Goal: Task Accomplishment & Management: Complete application form

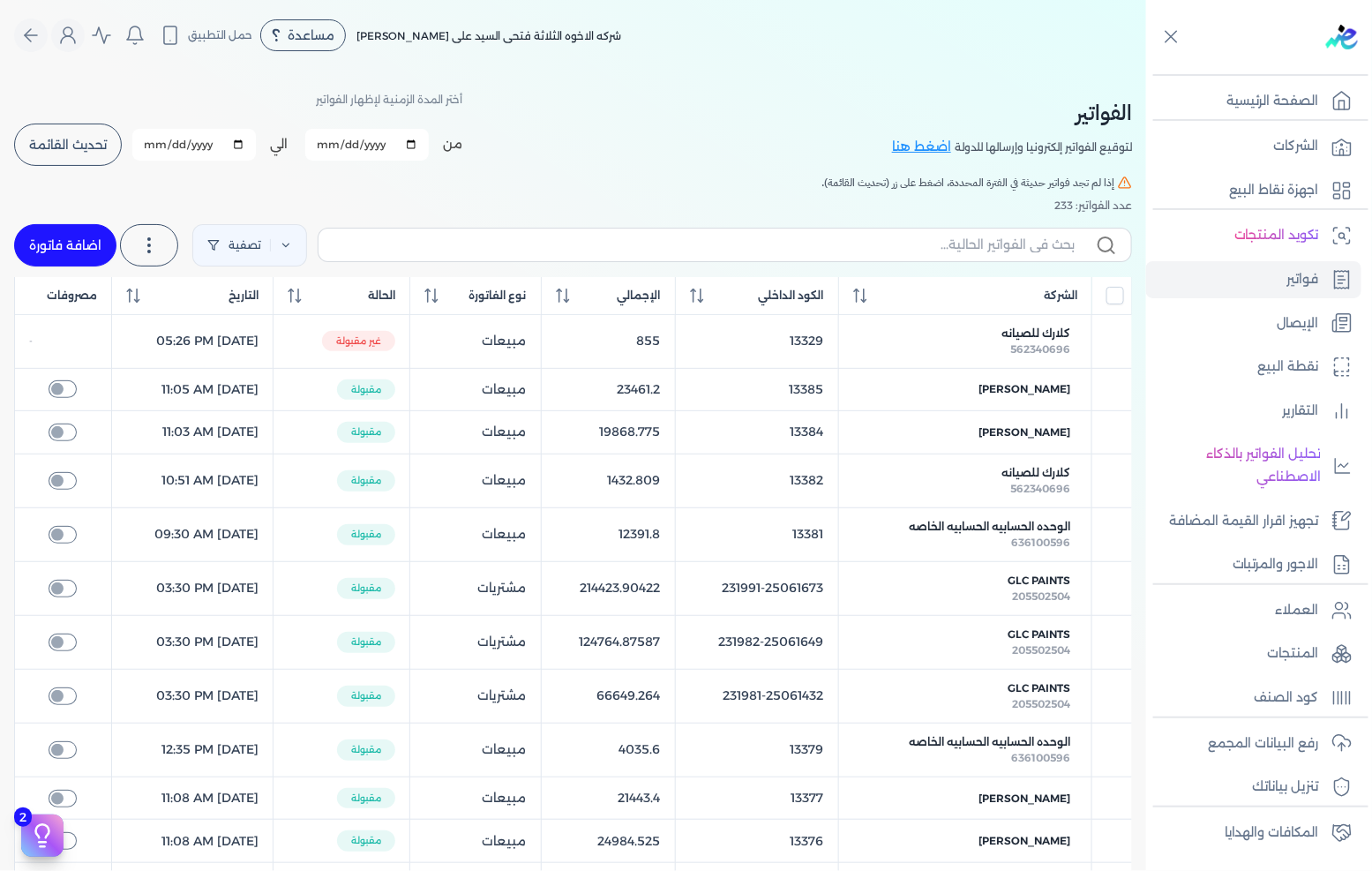
click at [68, 242] on link "اضافة فاتورة" at bounding box center [65, 245] width 102 height 42
select select "EGP"
select select "B"
select select "EGS"
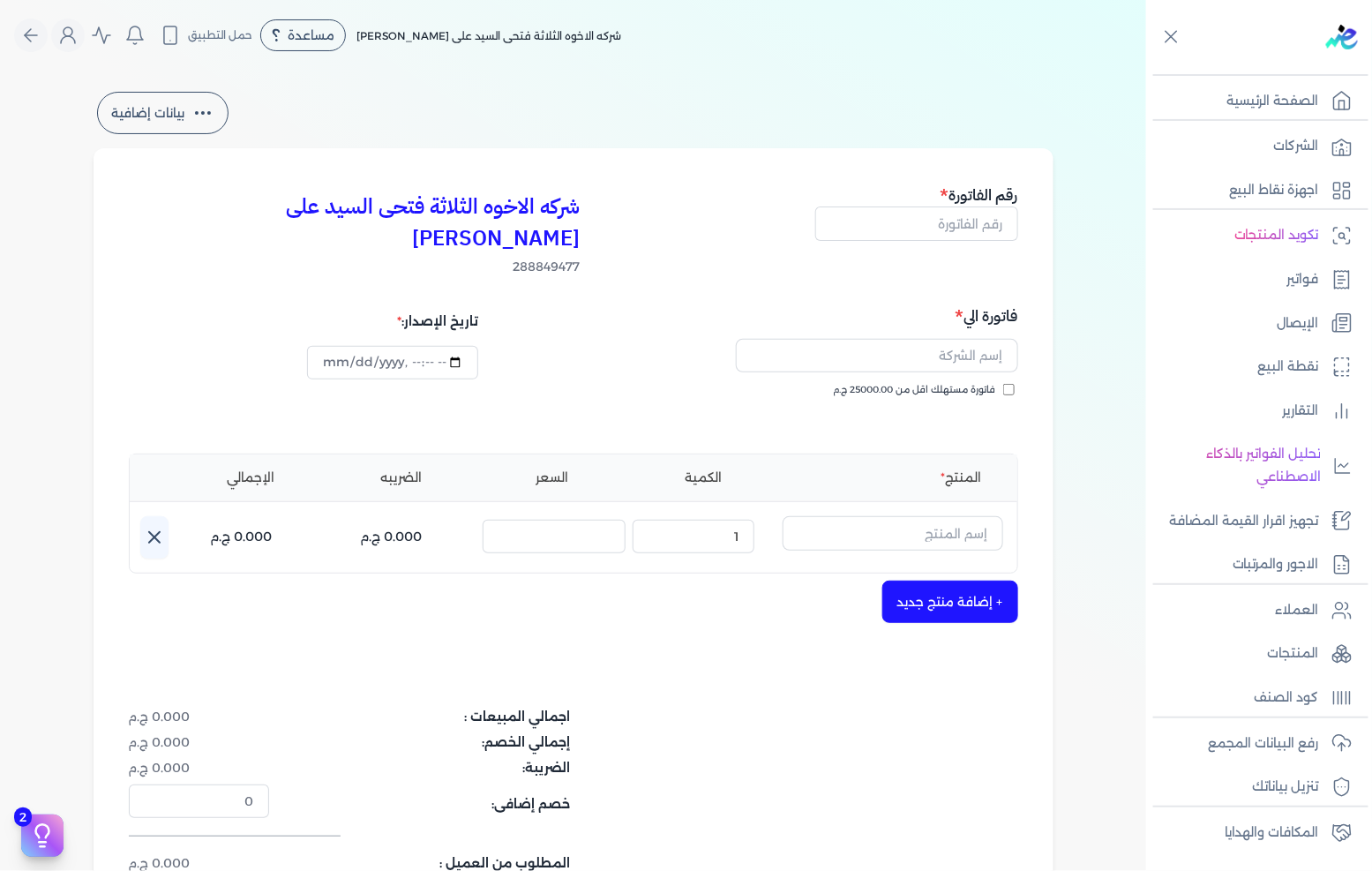
click at [975, 241] on div "رقم الفاتورة" at bounding box center [916, 230] width 203 height 92
click at [975, 223] on input "text" at bounding box center [916, 223] width 203 height 34
type input "13388"
click at [964, 338] on input "text" at bounding box center [877, 355] width 283 height 34
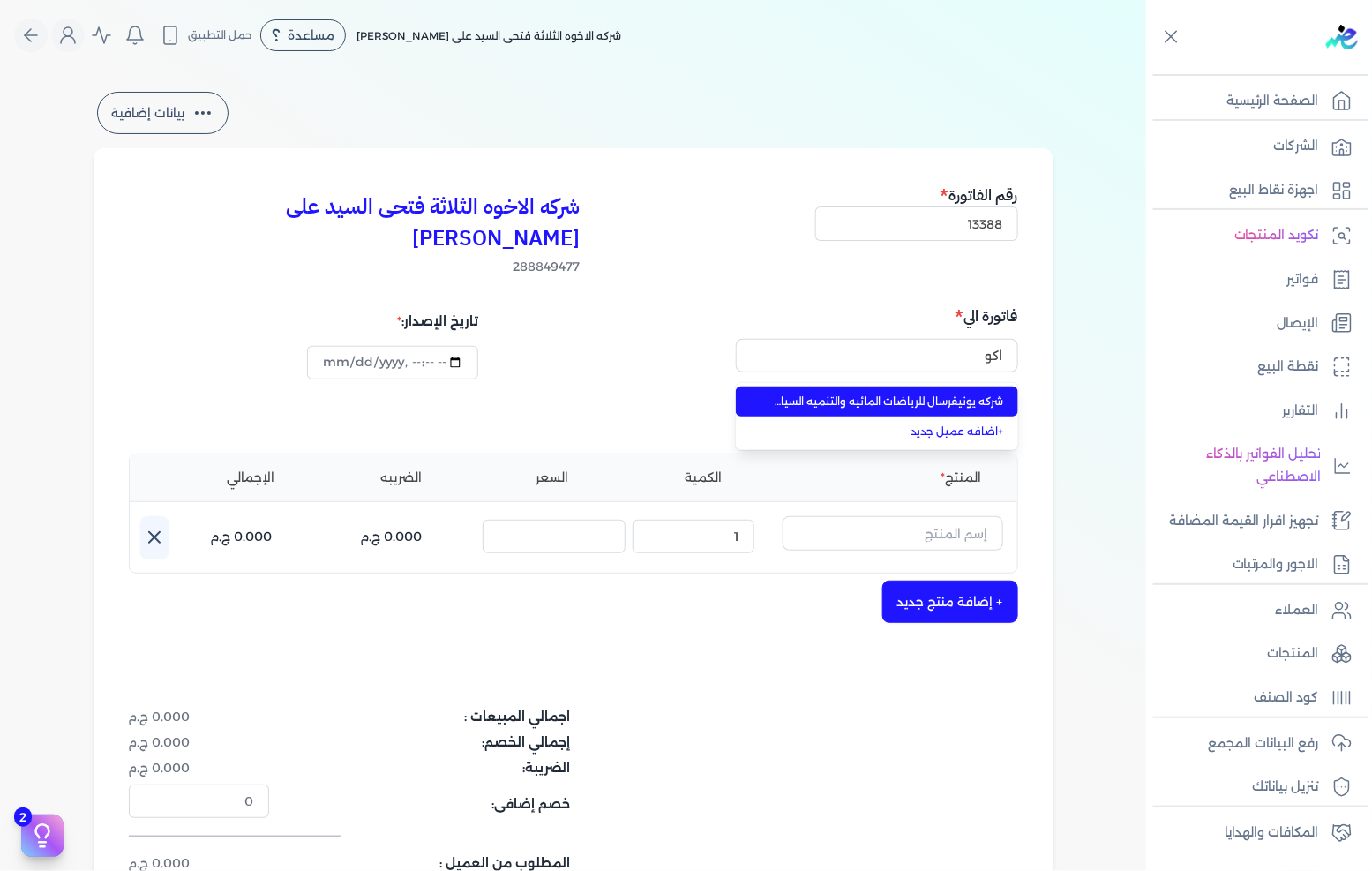
click at [905, 393] on span "شركه يونيفرسال للرياضات المائيه والتنميه السياحيه اكوابارك" at bounding box center [887, 401] width 233 height 16
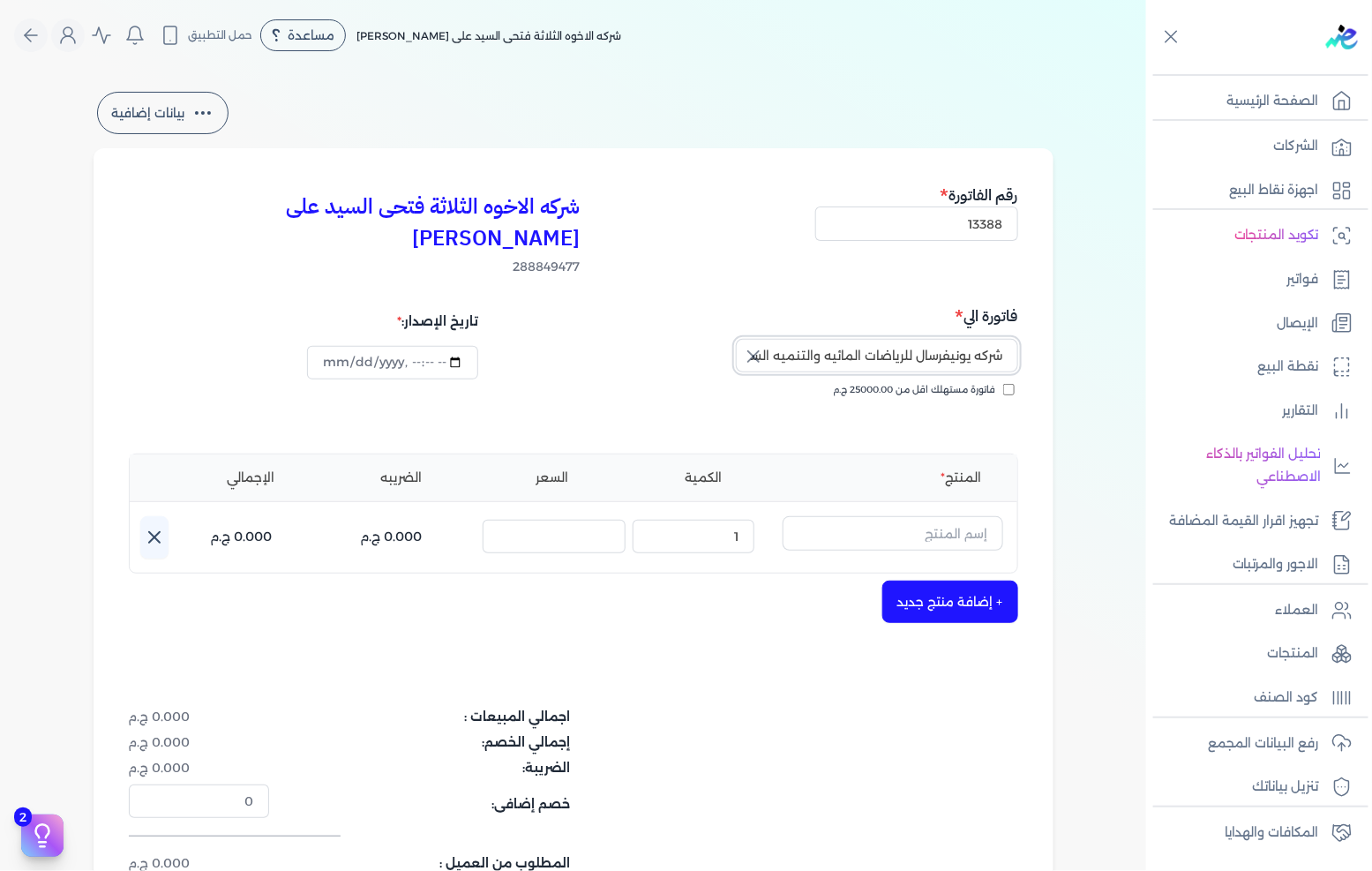
click at [841, 338] on input "شركه يونيفرسال للرياضات المائيه والتنميه السياحيه اكوابارك" at bounding box center [877, 355] width 283 height 34
type input "شركه يونيفرسال للرياضات المائيه والتنميه السياحيه اكوابارك"
click at [880, 516] on input "text" at bounding box center [892, 533] width 220 height 34
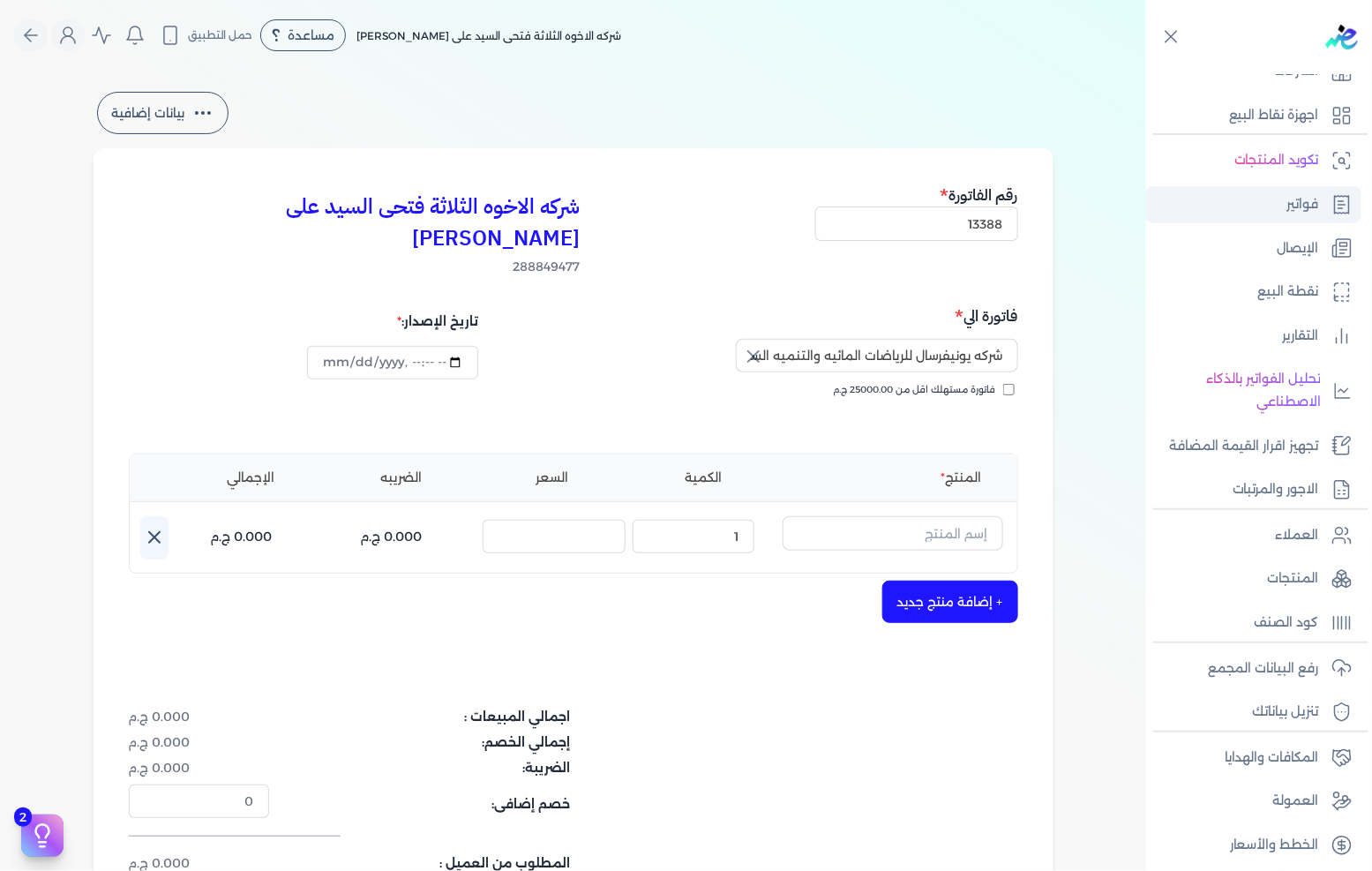
click at [1310, 213] on link "فواتير" at bounding box center [1254, 205] width 215 height 37
